Goal: Transaction & Acquisition: Book appointment/travel/reservation

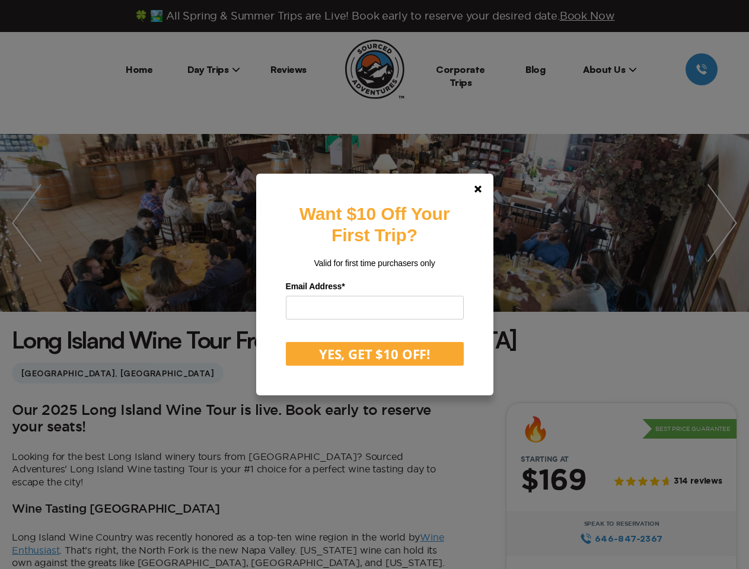
click at [374, 285] on label "Email Address *" at bounding box center [375, 286] width 178 height 18
click at [481, 189] on polygon at bounding box center [477, 189] width 7 height 7
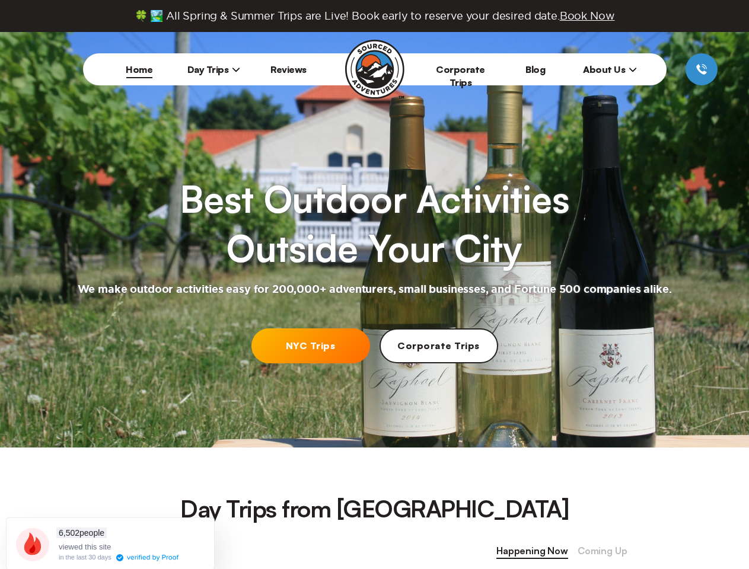
click at [374, 285] on h2 "We make outdoor activities easy for 200,000+ adventurers, small businesses, and…" at bounding box center [375, 290] width 594 height 14
click at [590, 15] on span "Book Now" at bounding box center [587, 15] width 55 height 11
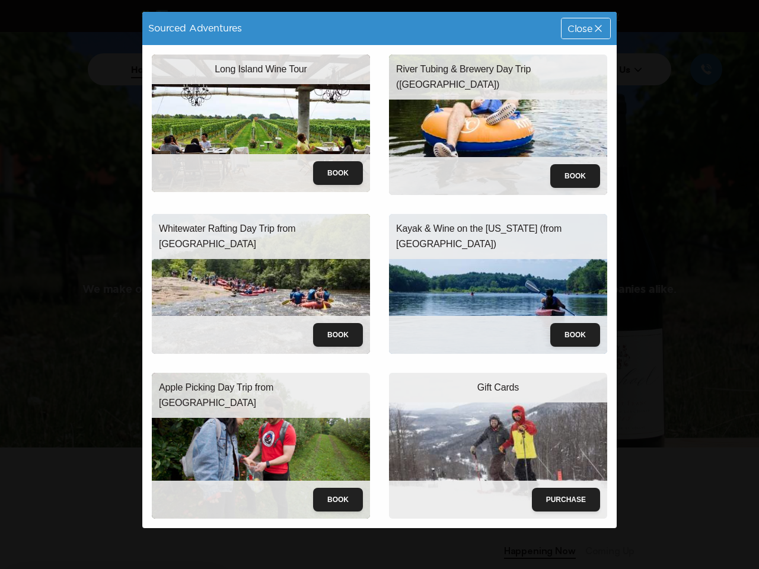
click at [214, 69] on div "Long Island Wine Tour Book" at bounding box center [260, 124] width 237 height 159
click at [609, 69] on div "River Tubing & Brewery Day Trip (NYC) Book" at bounding box center [497, 124] width 237 height 159
click at [311, 346] on div "Sourced Adventures Close Long Island Wine Tour Book River Tubing & Brewery Day …" at bounding box center [379, 284] width 759 height 569
click at [532, 551] on div "Sourced Adventures Close Long Island Wine Tour Book River Tubing & Brewery Day …" at bounding box center [379, 284] width 759 height 569
click at [602, 551] on div "Sourced Adventures Close Long Island Wine Tour Book River Tubing & Brewery Day …" at bounding box center [379, 284] width 759 height 569
